Goal: Information Seeking & Learning: Understand process/instructions

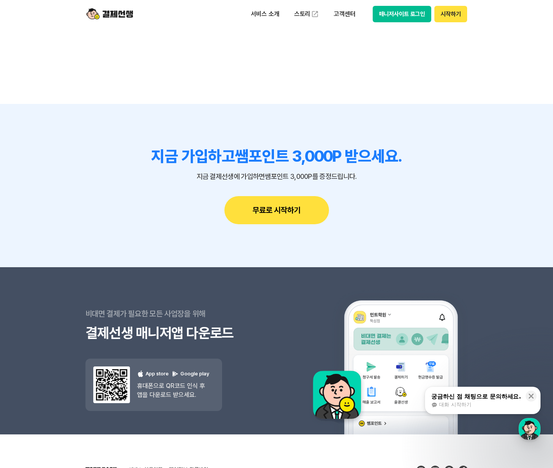
scroll to position [6883, 0]
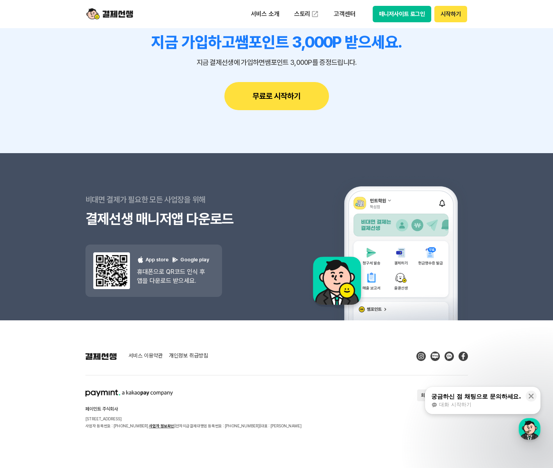
click at [184, 356] on link "개인정보 취급방침" at bounding box center [188, 356] width 39 height 7
click at [150, 355] on link "서비스 이용약관" at bounding box center [145, 356] width 34 height 7
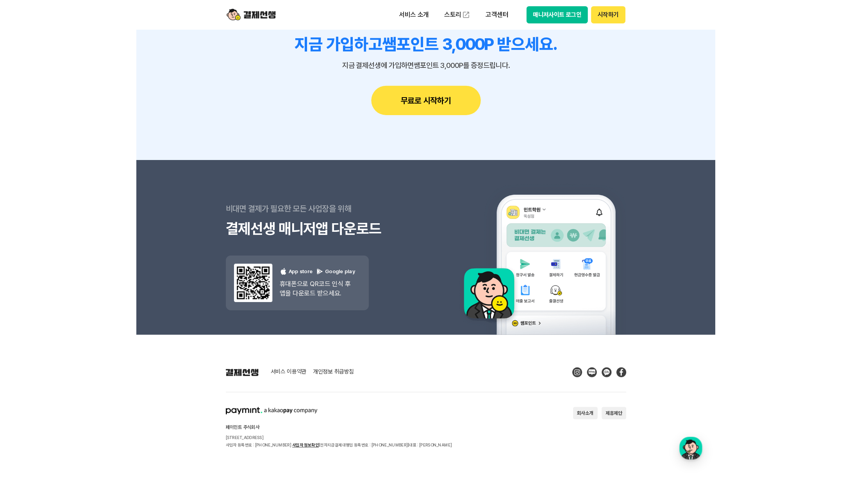
scroll to position [6861, 0]
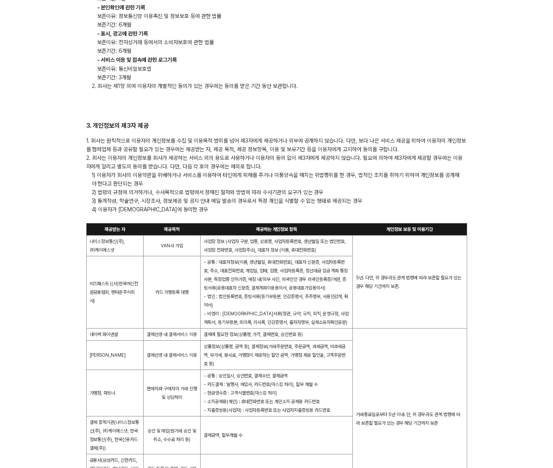
scroll to position [625, 0]
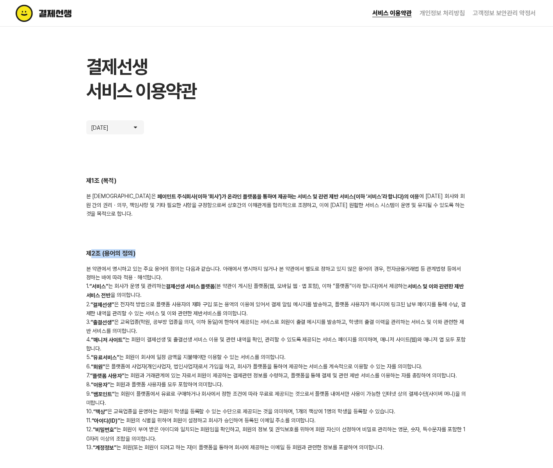
drag, startPoint x: 90, startPoint y: 247, endPoint x: 148, endPoint y: 246, distance: 57.8
click at [148, 249] on h2 "제2조 (용어의 정의)" at bounding box center [276, 253] width 381 height 9
click at [128, 255] on div "제2조 (용어의 정의) 본 약관에서 명시하고 있는 주요 용어의 정의는 다음과 같습니다. 아래에서 명시하지 않거나 본 약관에서 별도로 정하고 있…" at bounding box center [276, 350] width 381 height 203
drag, startPoint x: 92, startPoint y: 278, endPoint x: 137, endPoint y: 285, distance: 45.1
click at [129, 278] on div "본 약관에서 명시하고 있는 주요 용어의 정의는 다음과 같습니다. 아래에서 명시하지 않거나 본 약관에서 별도로 정하고 있지 않은 용어의 경우, …" at bounding box center [276, 357] width 381 height 187
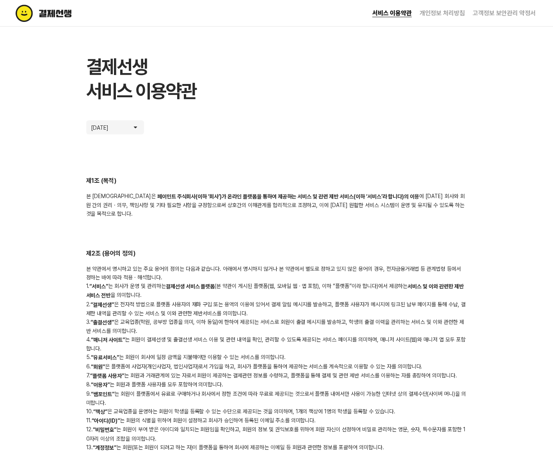
click at [142, 289] on div "본 약관에서 명시하고 있는 주요 용어의 정의는 다음과 같습니다. 아래에서 명시하지 않거나 본 약관에서 별도로 정하고 있지 않은 용어의 경우, …" at bounding box center [276, 357] width 381 height 187
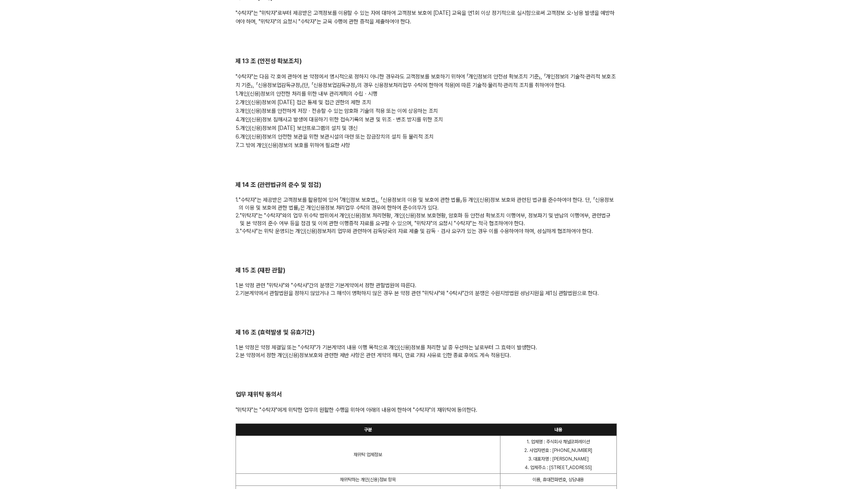
scroll to position [1559, 0]
